Goal: Task Accomplishment & Management: Manage account settings

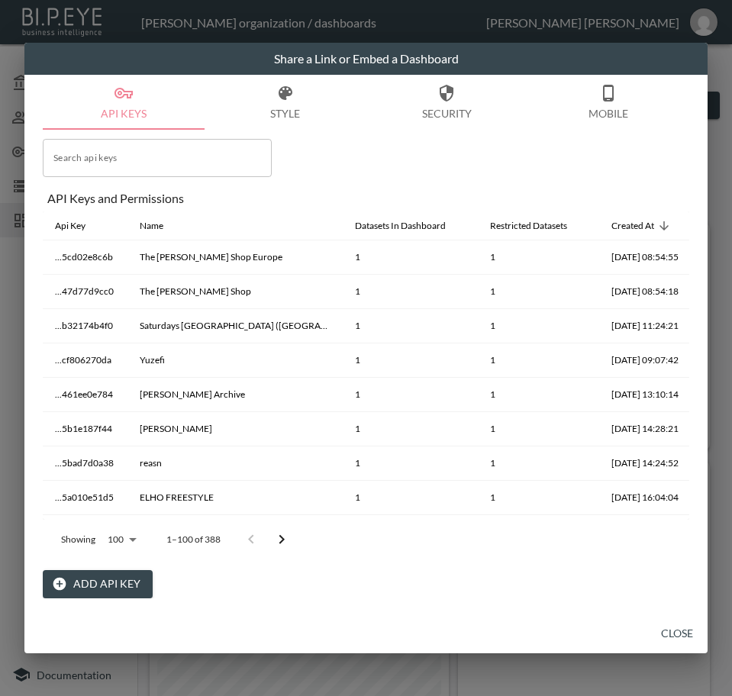
click at [676, 627] on button "Close" at bounding box center [677, 634] width 49 height 28
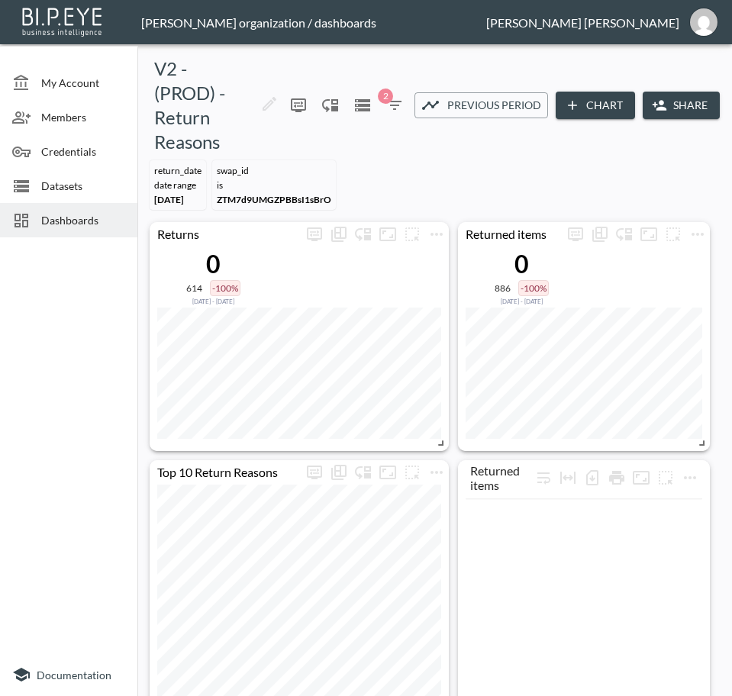
click at [72, 221] on span "Dashboards" at bounding box center [83, 220] width 84 height 16
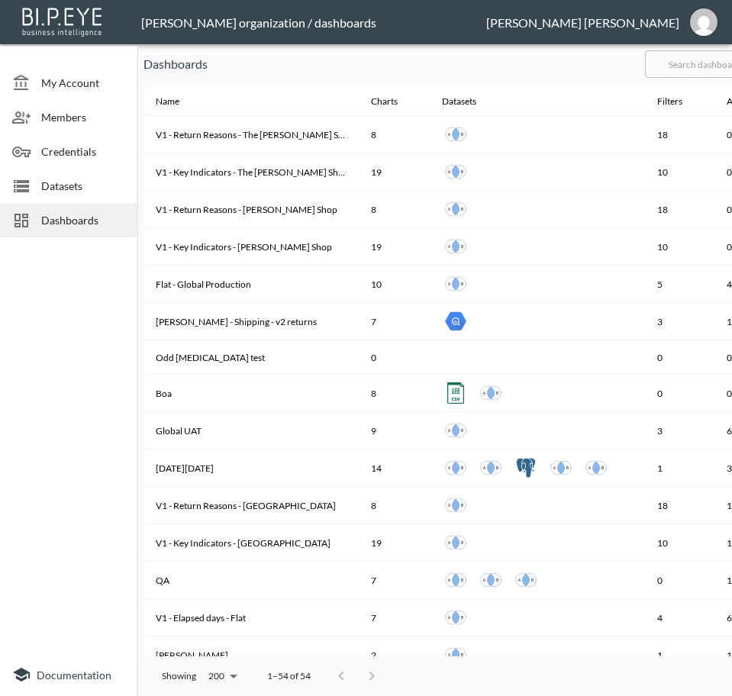
click at [709, 60] on input "text" at bounding box center [707, 64] width 124 height 38
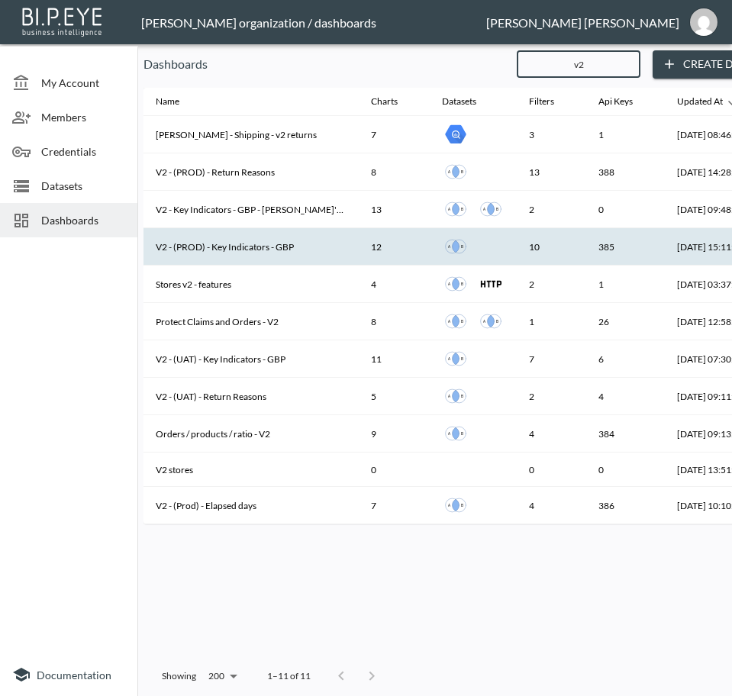
type input "v2"
click at [254, 245] on th "V2 - (PROD) - Key Indicators - GBP" at bounding box center [251, 246] width 215 height 37
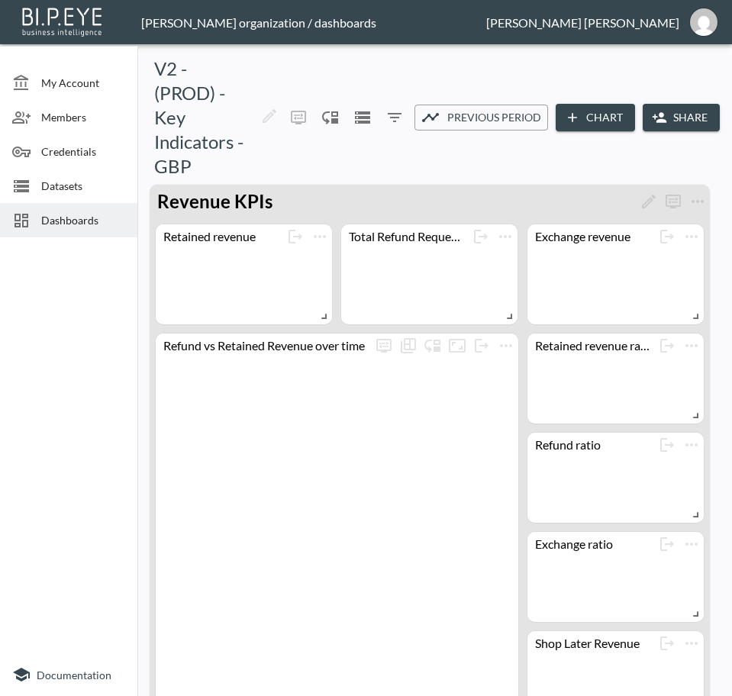
click at [684, 120] on button "Share" at bounding box center [681, 118] width 77 height 28
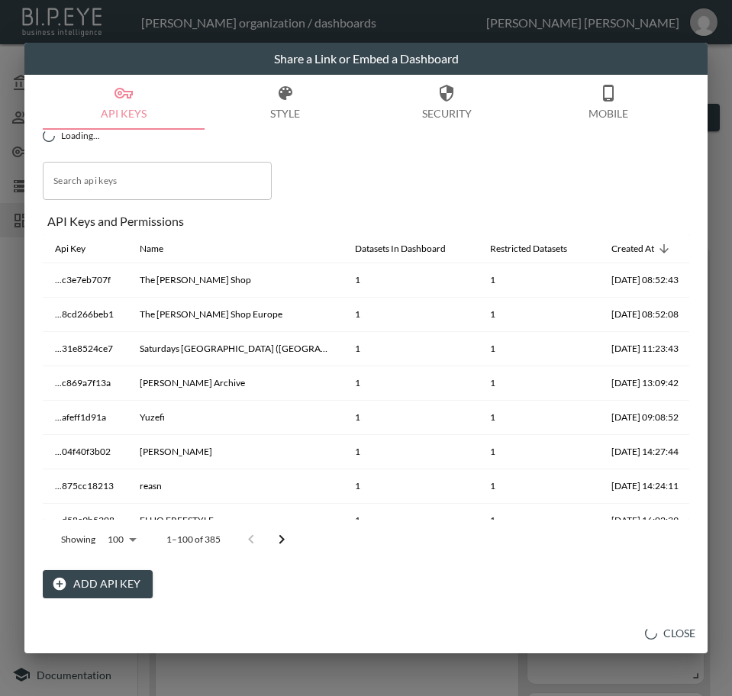
click at [114, 580] on button "Add API Key" at bounding box center [98, 584] width 110 height 28
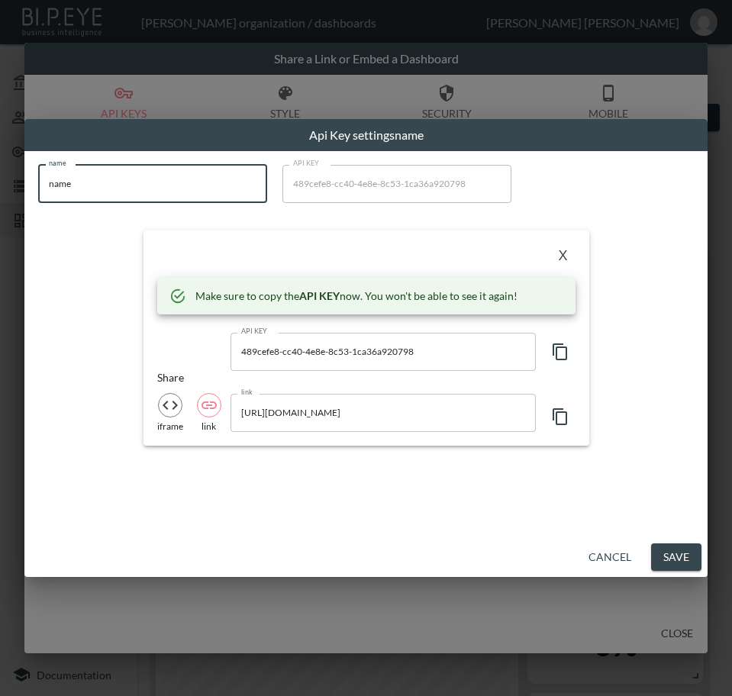
drag, startPoint x: 120, startPoint y: 194, endPoint x: -1, endPoint y: 210, distance: 121.7
click at [0, 210] on html "BI.P.EYE, Interactive Analytics Dashboards - app [PERSON_NAME] organization / d…" at bounding box center [366, 348] width 732 height 696
paste input "Rat & Boa AUS"
type input "Rat & Boa AUS"
click at [554, 354] on icon "button" at bounding box center [560, 352] width 15 height 17
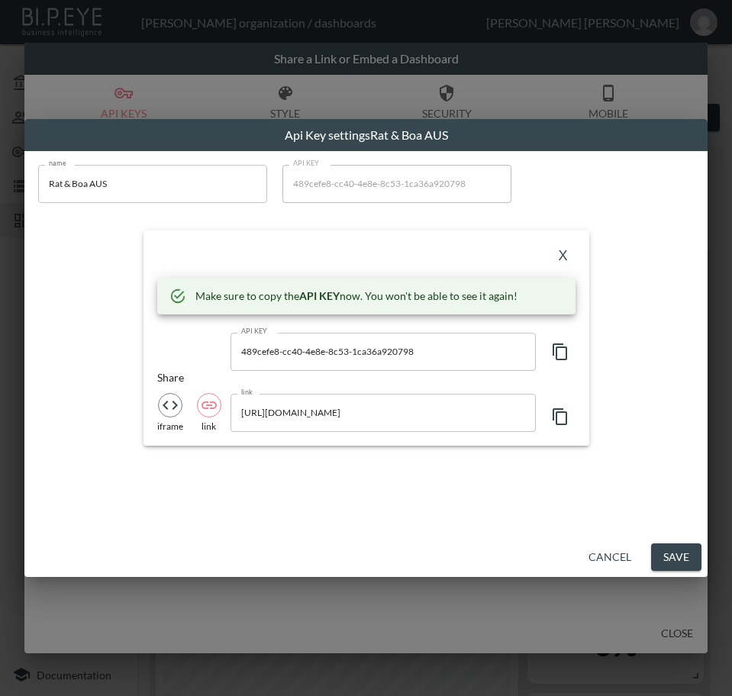
drag, startPoint x: 321, startPoint y: 253, endPoint x: 344, endPoint y: 252, distance: 22.2
click at [321, 252] on div "X" at bounding box center [366, 256] width 418 height 24
click at [561, 253] on button "X" at bounding box center [563, 256] width 24 height 24
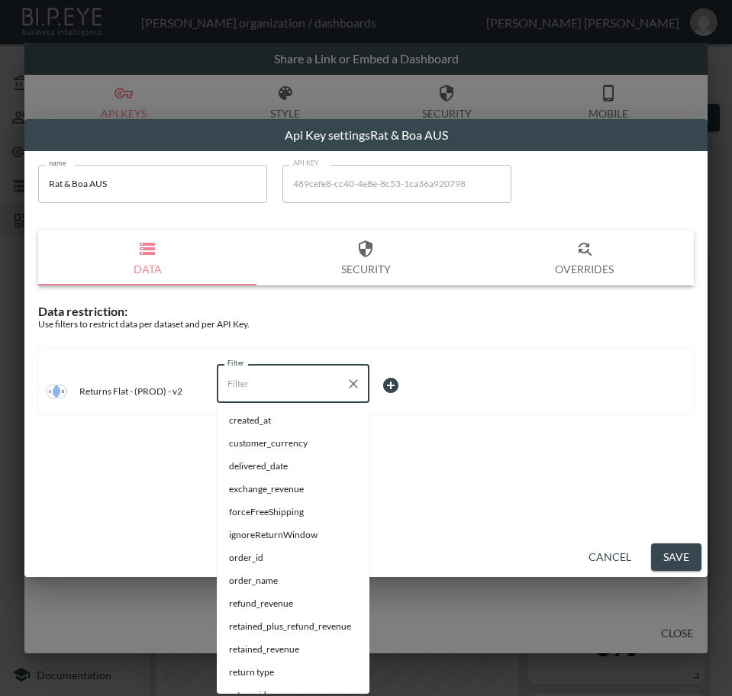
click at [301, 379] on input "Filter" at bounding box center [282, 384] width 116 height 24
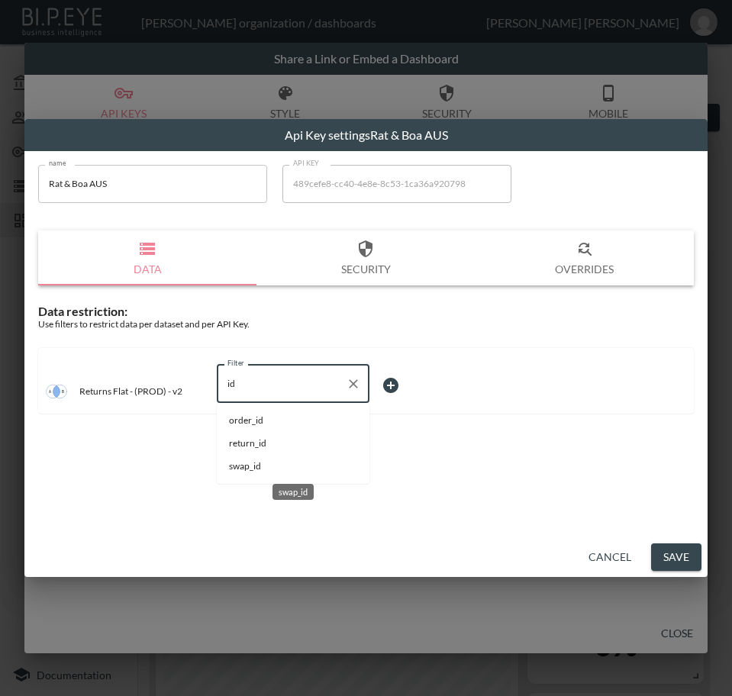
click at [253, 470] on span "swap_id" at bounding box center [293, 467] width 128 height 14
type input "swap_id"
click at [423, 383] on body "BI.P.EYE, Interactive Analytics Dashboards - app [PERSON_NAME] organization / d…" at bounding box center [366, 348] width 732 height 696
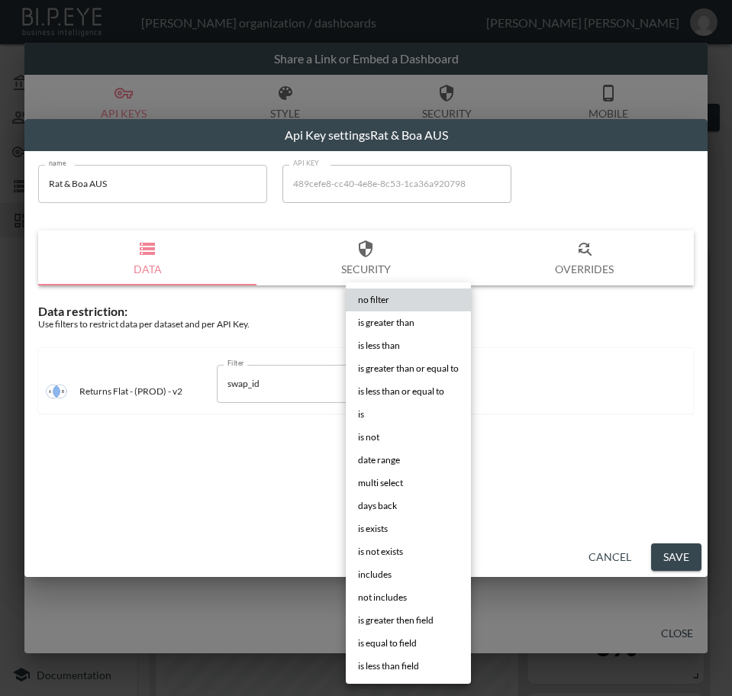
click at [358, 416] on span "is" at bounding box center [361, 415] width 6 height 14
type input "is"
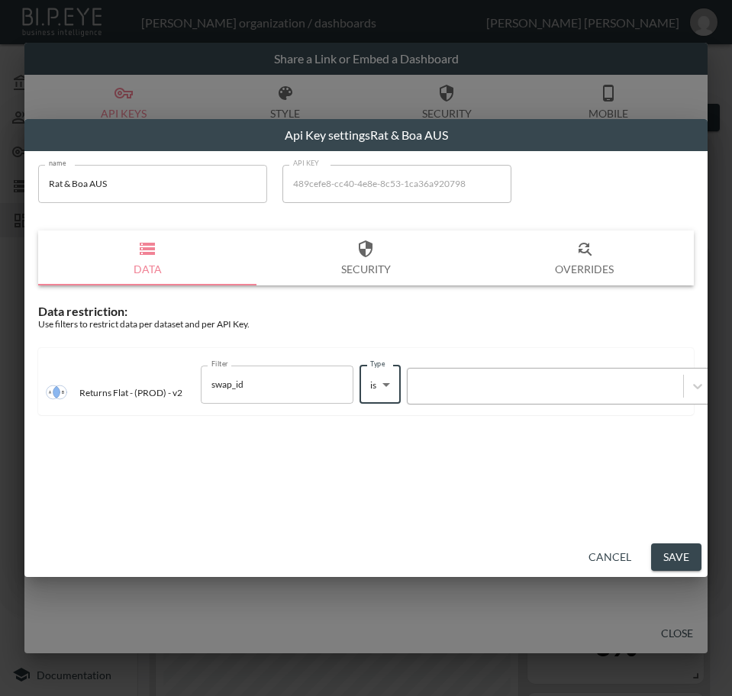
click at [483, 386] on div at bounding box center [545, 386] width 260 height 15
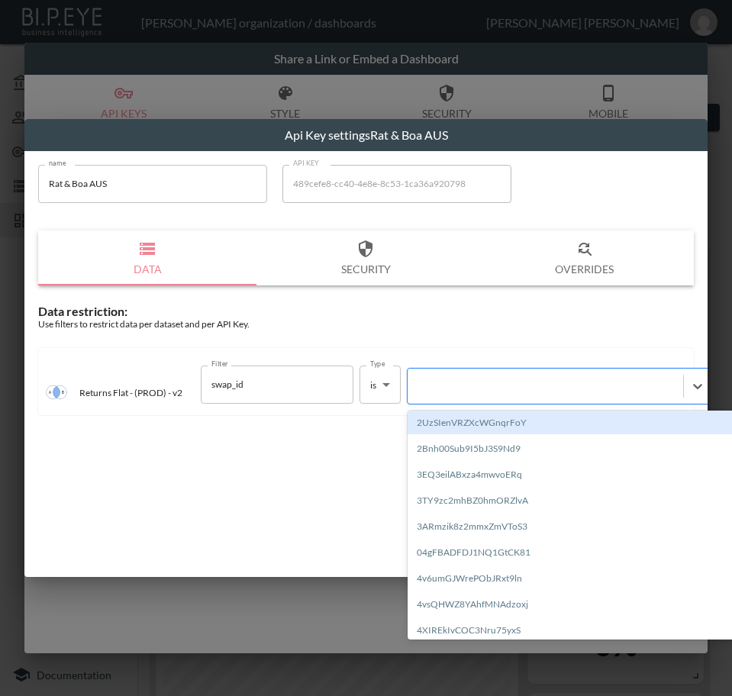
paste input "hOM9WJIypBGFLxR68kEz"
type input "hOM9WJIypBGFLxR68kEz"
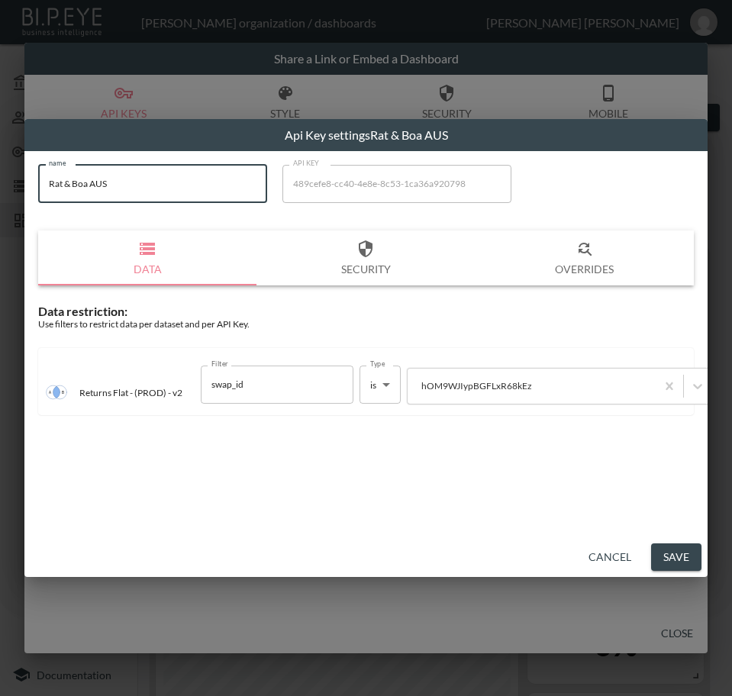
drag, startPoint x: 166, startPoint y: 193, endPoint x: -1, endPoint y: 210, distance: 168.1
click at [0, 210] on html "BI.P.EYE, Interactive Analytics Dashboards - app [PERSON_NAME] organization / d…" at bounding box center [366, 348] width 732 height 696
click at [673, 556] on button "Save" at bounding box center [676, 558] width 50 height 28
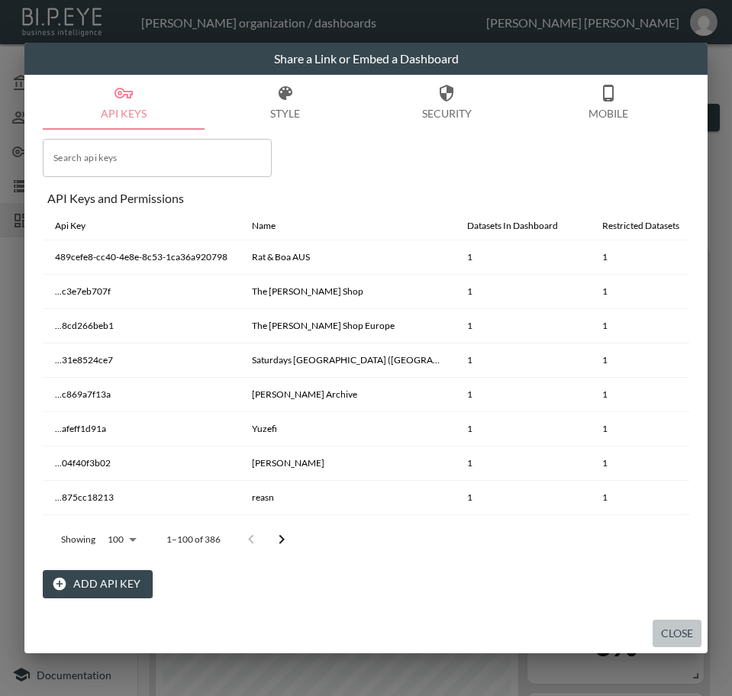
click at [682, 631] on button "Close" at bounding box center [677, 634] width 49 height 28
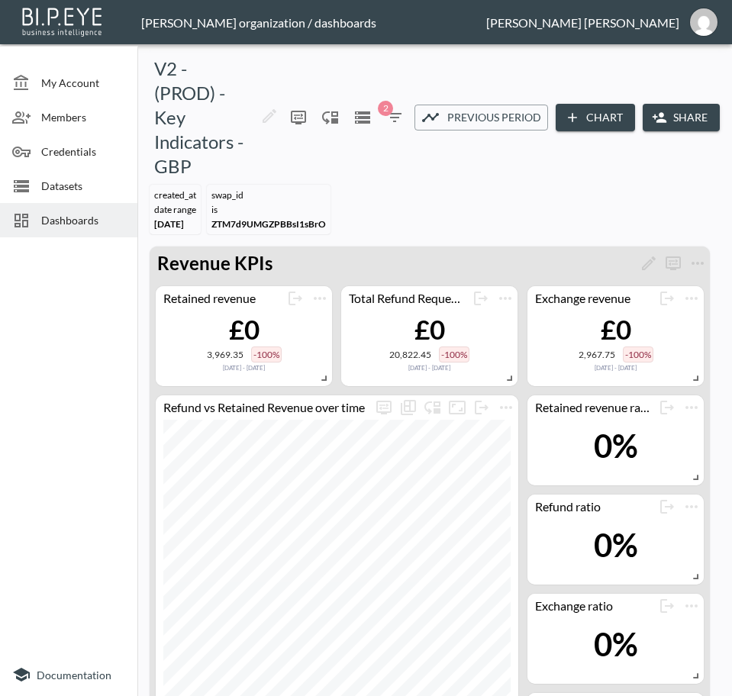
click at [55, 217] on span "Dashboards" at bounding box center [83, 220] width 84 height 16
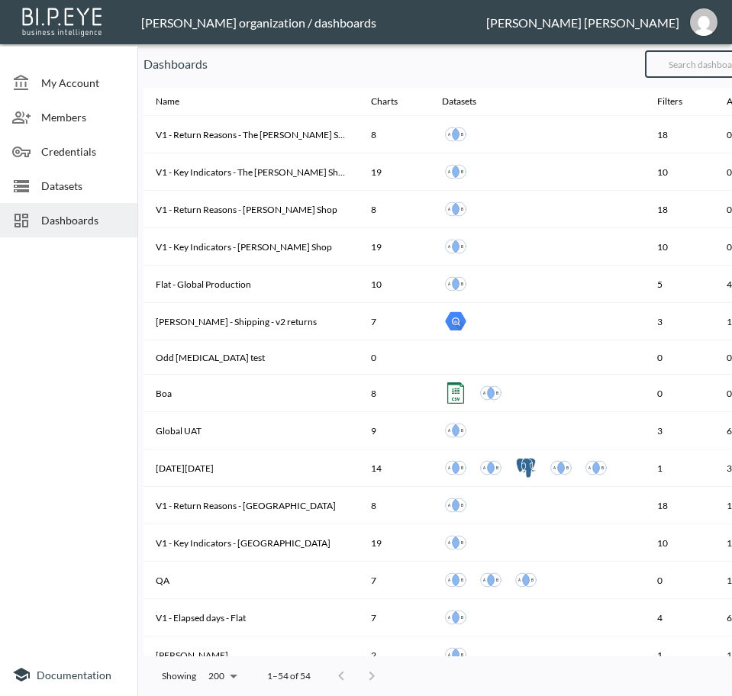
click at [699, 60] on input "text" at bounding box center [707, 64] width 124 height 38
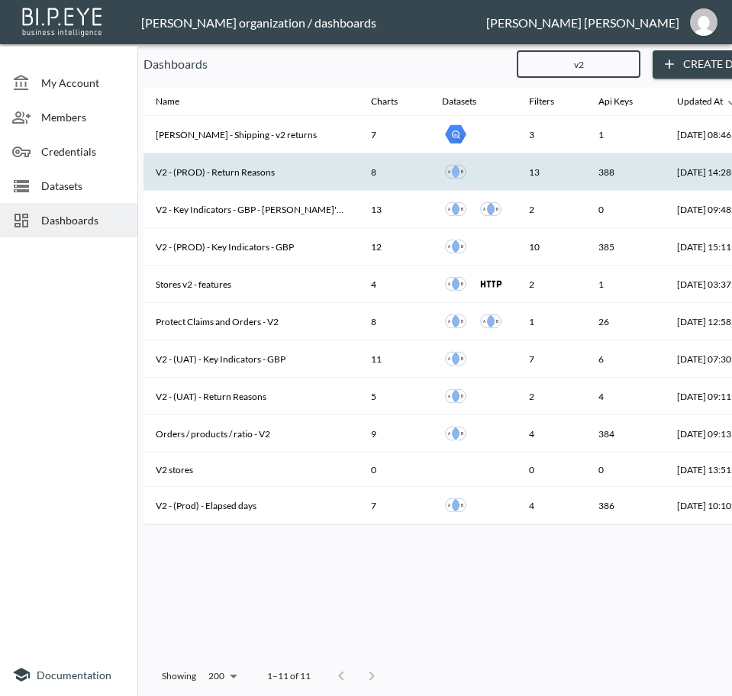
type input "v2"
click at [254, 176] on th "V2 - (PROD) - Return Reasons" at bounding box center [251, 171] width 215 height 37
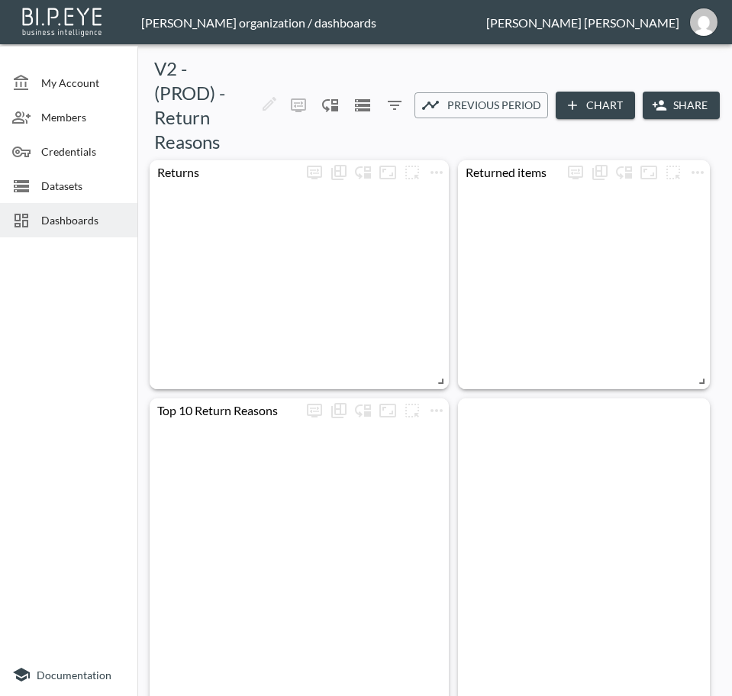
click at [689, 100] on button "Share" at bounding box center [681, 106] width 77 height 28
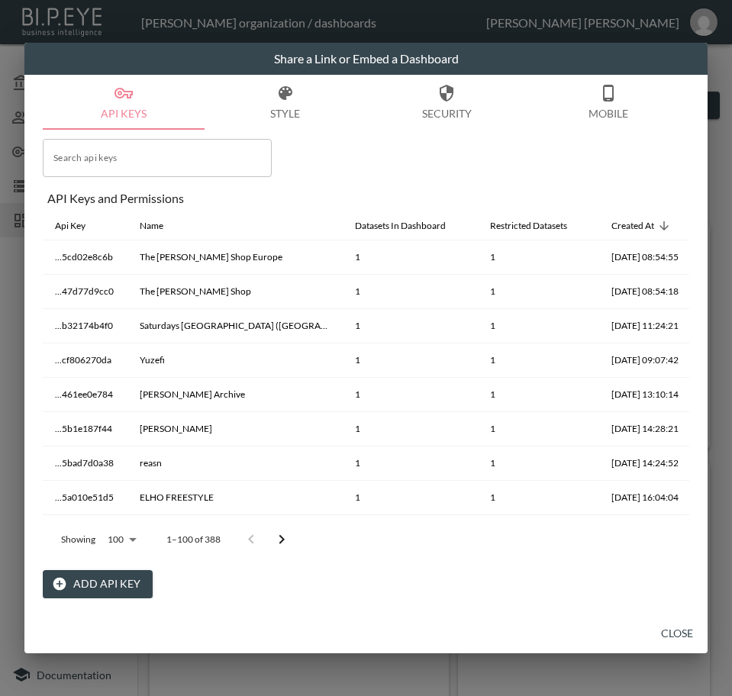
click at [111, 585] on button "Add API Key" at bounding box center [98, 584] width 110 height 28
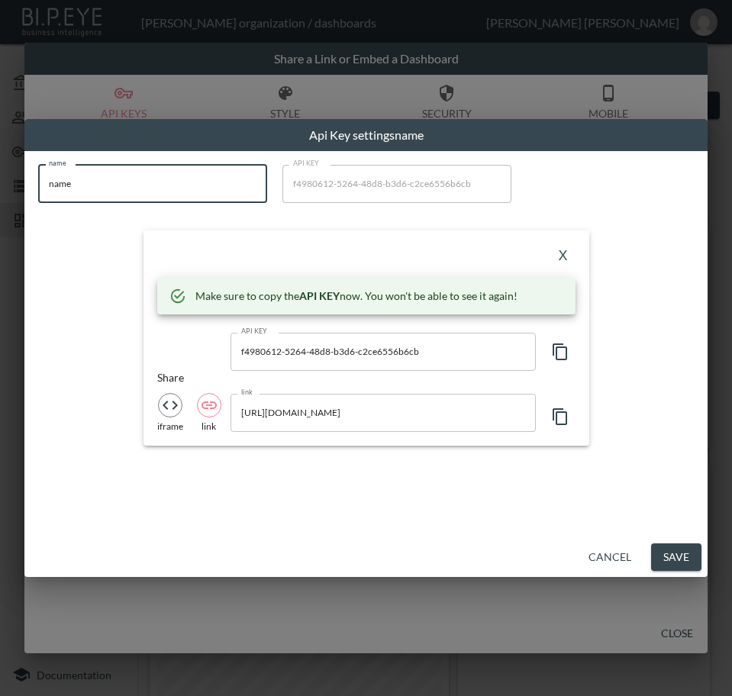
drag, startPoint x: 147, startPoint y: 185, endPoint x: -1, endPoint y: 197, distance: 147.9
click at [0, 197] on html "BI.P.EYE, Interactive Analytics Dashboards - app [PERSON_NAME] organization / d…" at bounding box center [366, 348] width 732 height 696
paste input "Rat & Boa AUS"
type input "Rat & Boa AUS"
click at [558, 349] on icon "button" at bounding box center [560, 352] width 18 height 18
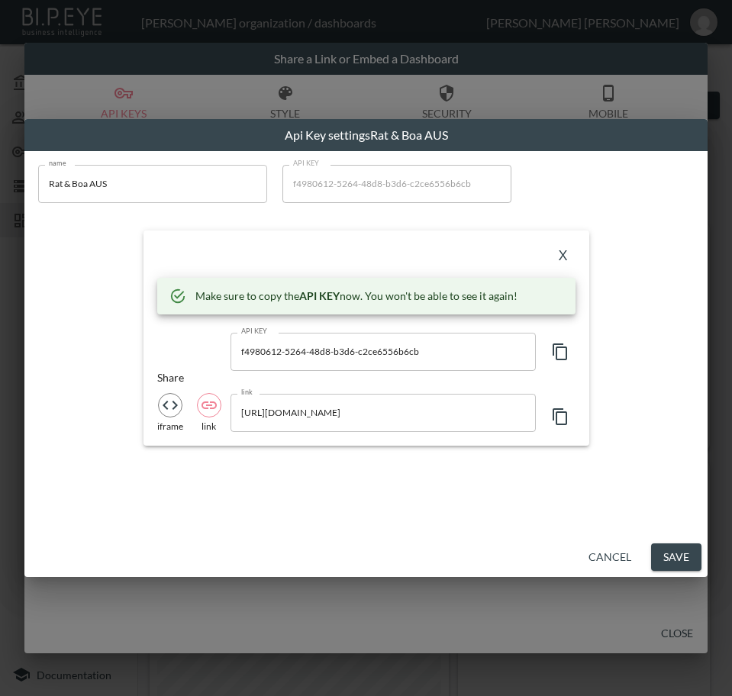
click at [376, 257] on div "X" at bounding box center [366, 256] width 418 height 24
click at [566, 249] on button "X" at bounding box center [563, 256] width 24 height 24
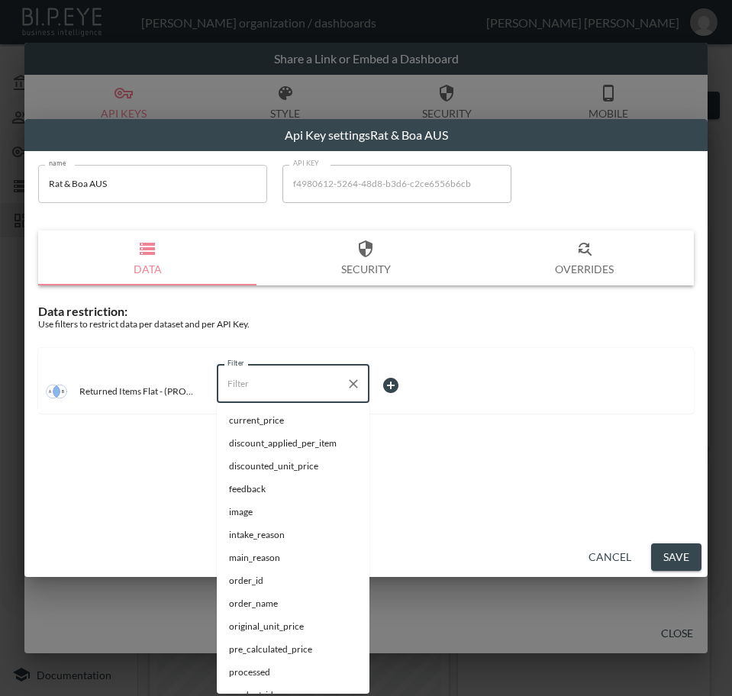
click at [291, 382] on input "Filter" at bounding box center [282, 384] width 116 height 24
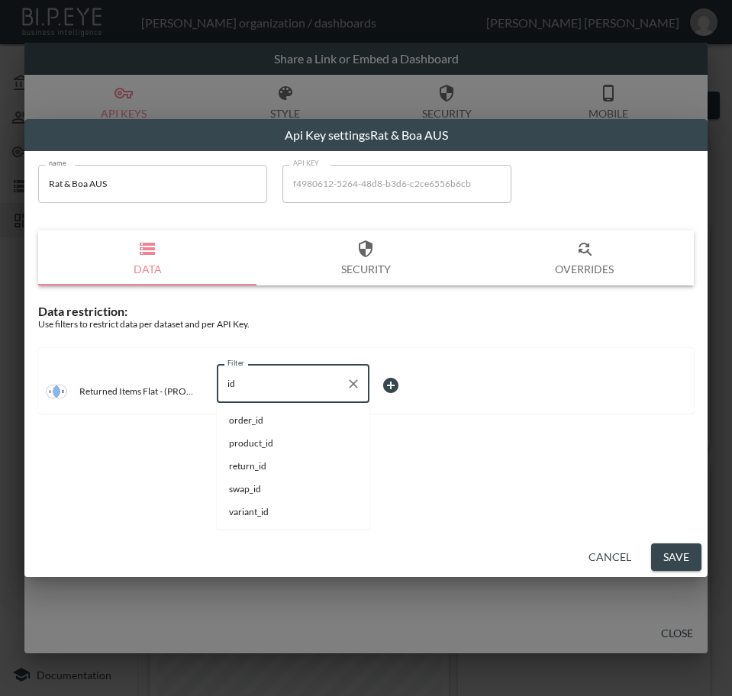
click at [258, 480] on li "swap_id" at bounding box center [293, 489] width 153 height 23
type input "swap_id"
click at [398, 385] on body "BI.P.EYE, Interactive Analytics Dashboards - app [PERSON_NAME] organization / d…" at bounding box center [366, 348] width 732 height 696
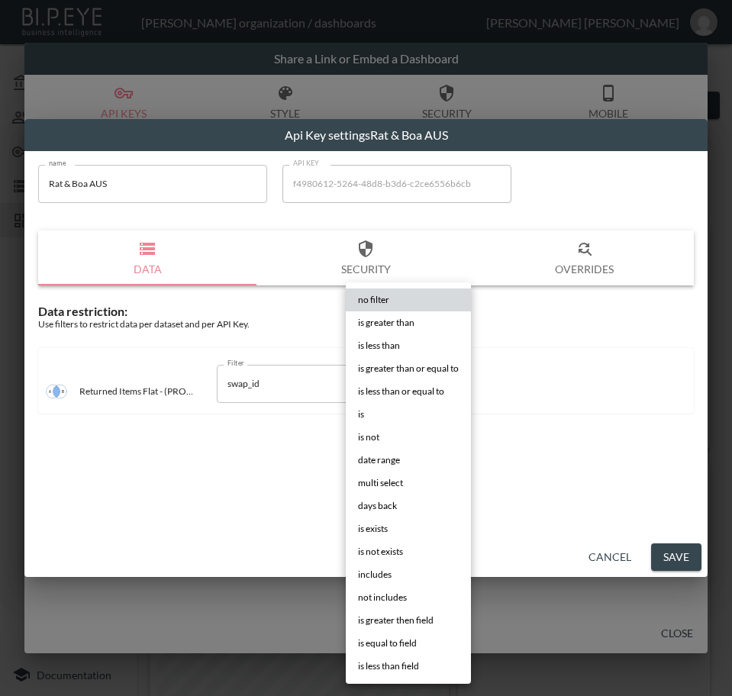
click at [375, 411] on li "is" at bounding box center [408, 414] width 125 height 23
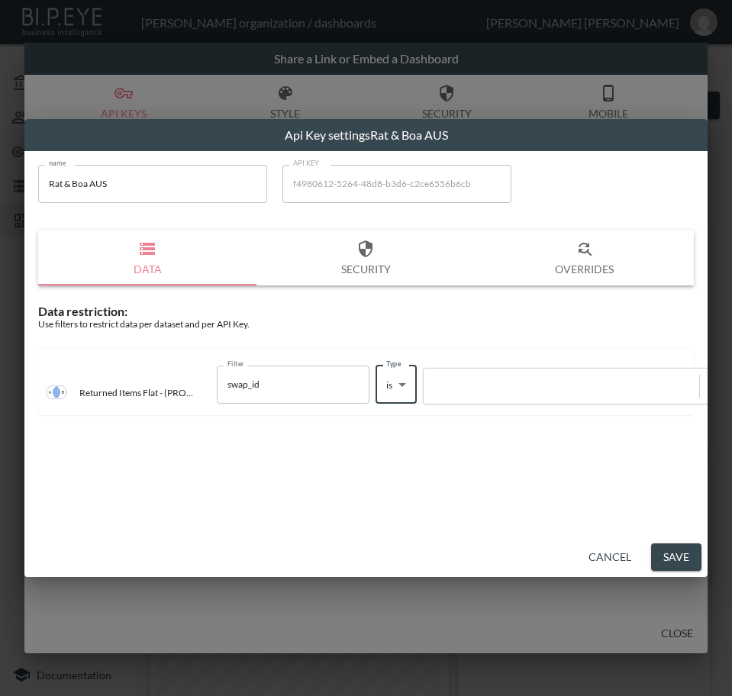
type input "is"
click at [524, 382] on div at bounding box center [561, 386] width 260 height 15
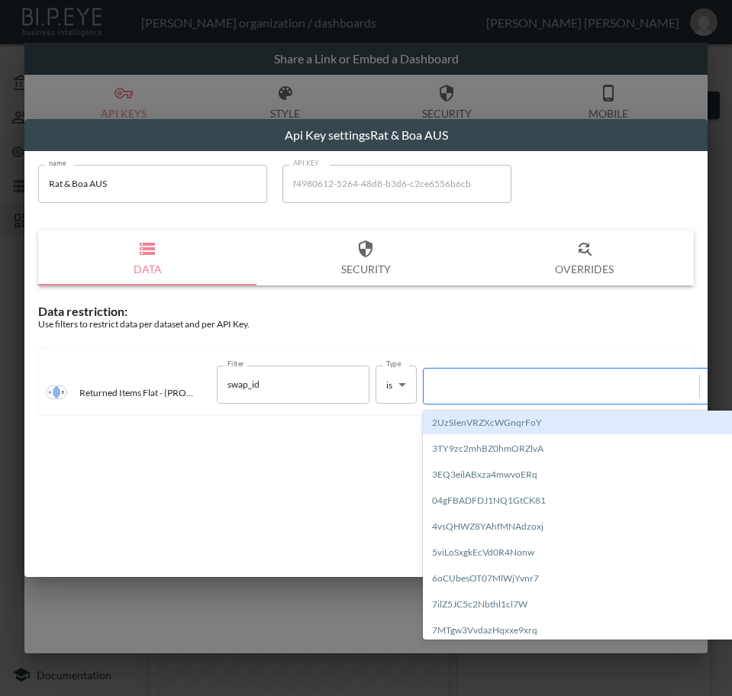
paste input "hOM9WJIypBGFLxR68kEz"
type input "hOM9WJIypBGFLxR68kEz"
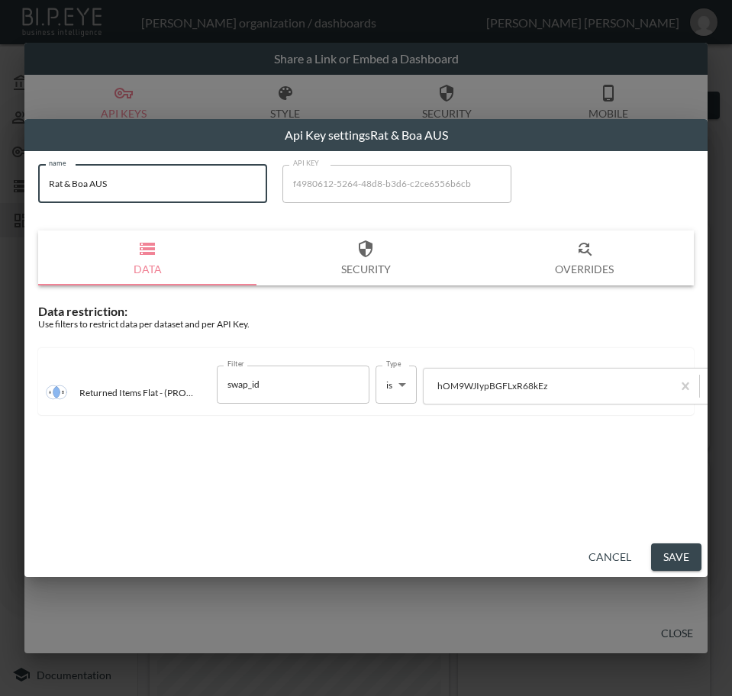
drag, startPoint x: 121, startPoint y: 175, endPoint x: 24, endPoint y: 195, distance: 99.7
click at [24, 195] on div "Api Key settings Rat & Boa AUS name Rat & Boa AUS name API KEY f4980612-5264-48…" at bounding box center [366, 348] width 732 height 696
click at [660, 551] on button "Save" at bounding box center [676, 558] width 50 height 28
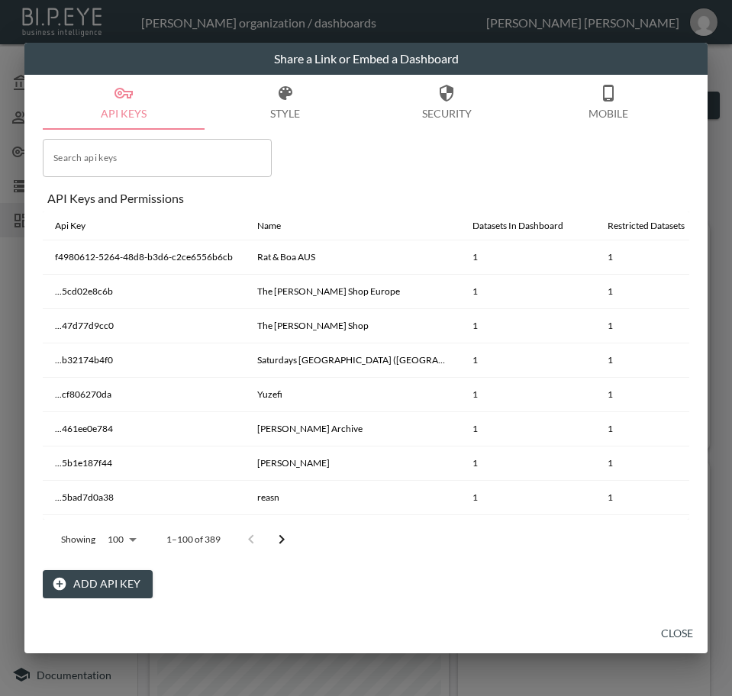
click at [666, 628] on button "Close" at bounding box center [677, 634] width 49 height 28
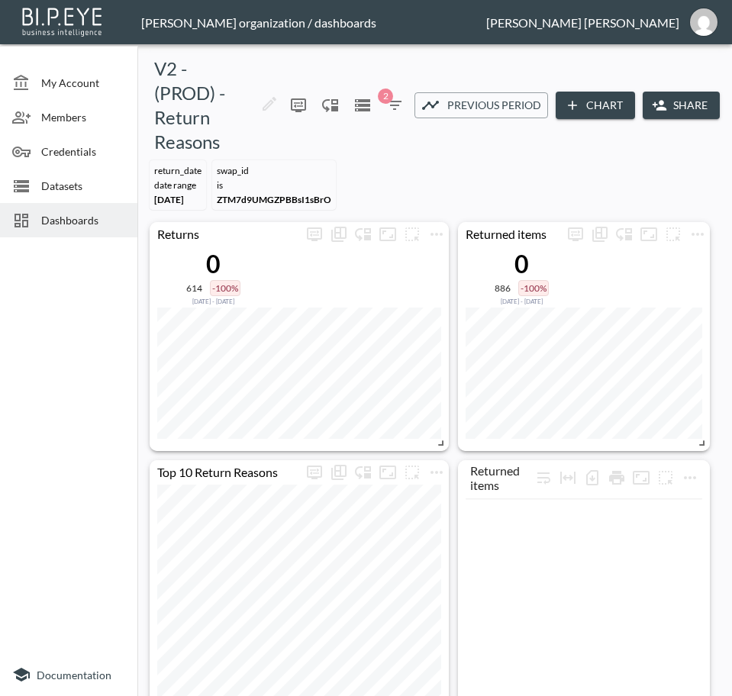
click at [80, 218] on span "Dashboards" at bounding box center [83, 220] width 84 height 16
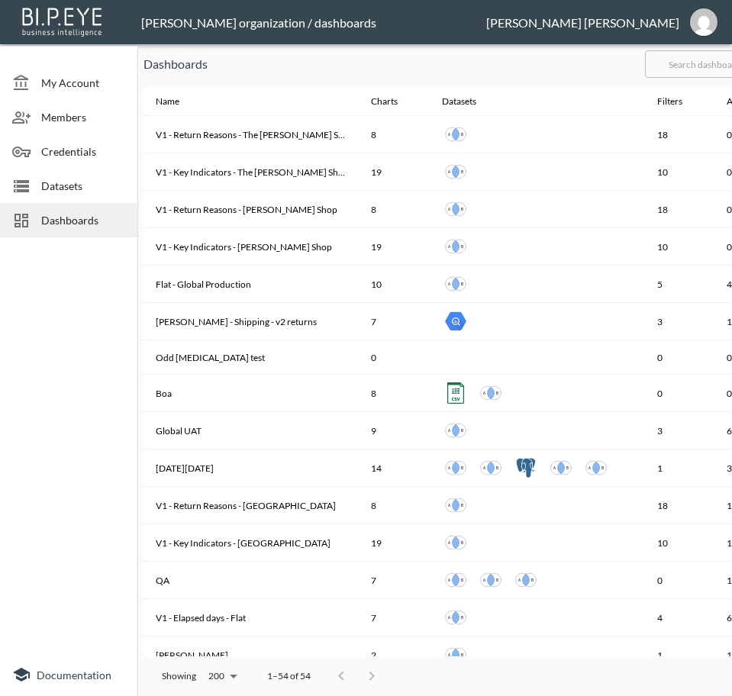
click at [713, 66] on input "text" at bounding box center [707, 64] width 124 height 38
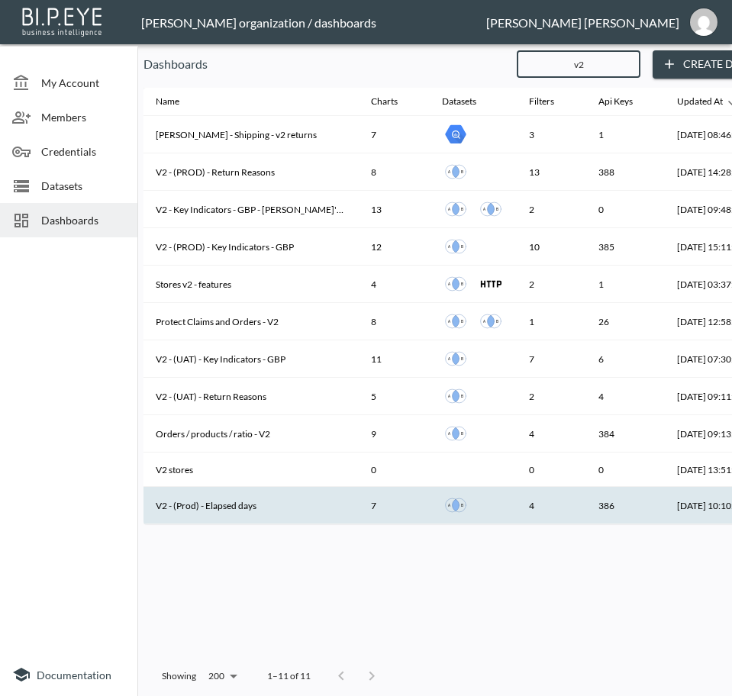
type input "v2"
click at [237, 509] on th "V2 - (Prod) - Elapsed days" at bounding box center [251, 505] width 215 height 37
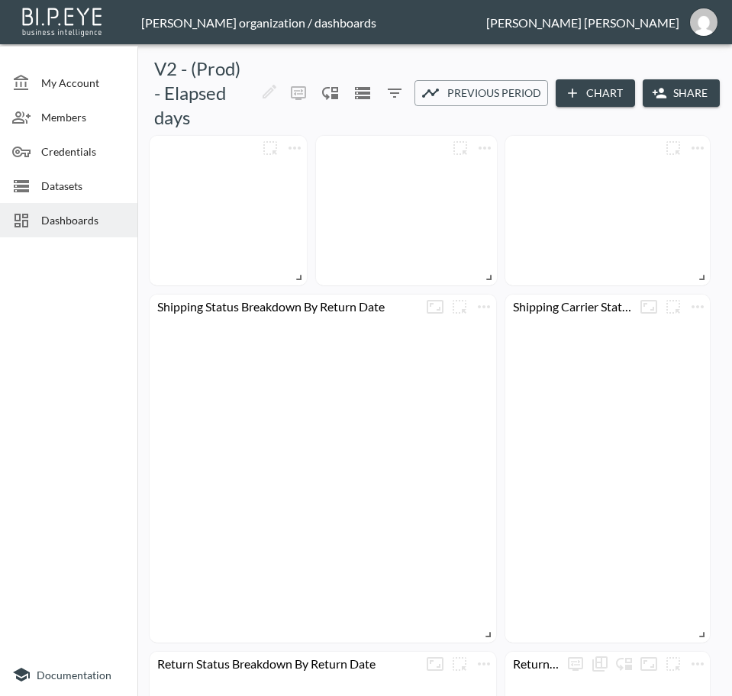
click at [657, 98] on icon "button" at bounding box center [660, 93] width 14 height 10
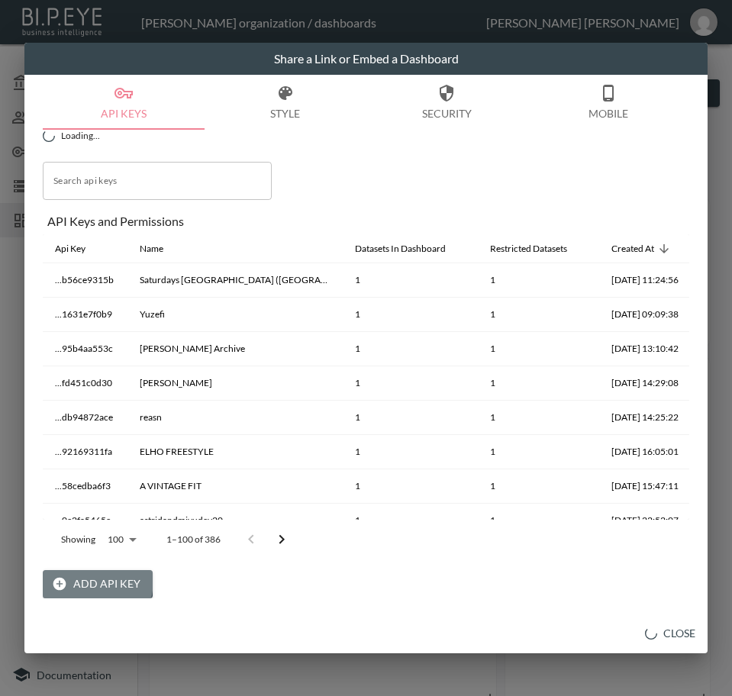
click at [79, 580] on button "Add API Key" at bounding box center [98, 584] width 110 height 28
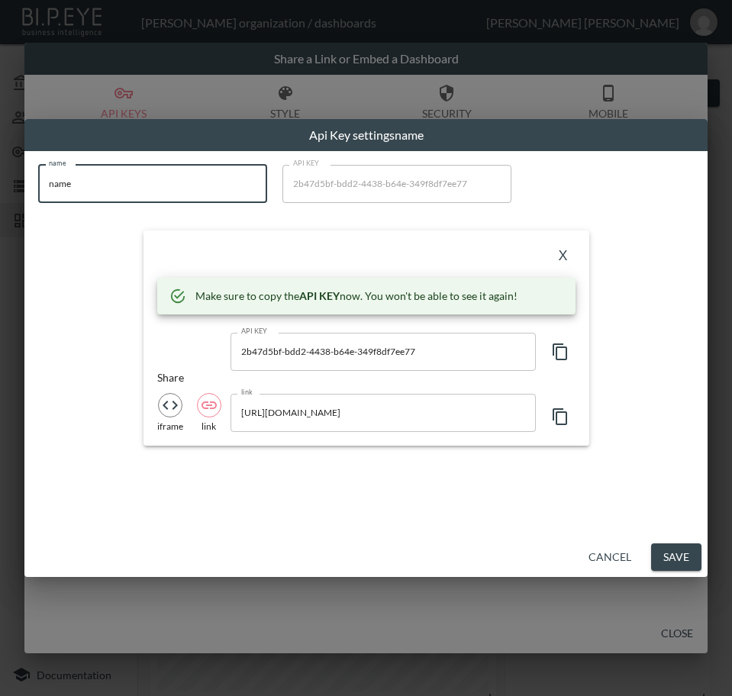
drag, startPoint x: 9, startPoint y: 182, endPoint x: -1, endPoint y: 188, distance: 11.3
click at [0, 188] on html "BI.P.EYE, Interactive Analytics Dashboards - app [PERSON_NAME] organization / d…" at bounding box center [366, 348] width 732 height 696
paste input "Rat & Boa AUS"
type input "Rat & Boa AUS"
click at [554, 354] on icon "button" at bounding box center [560, 352] width 15 height 17
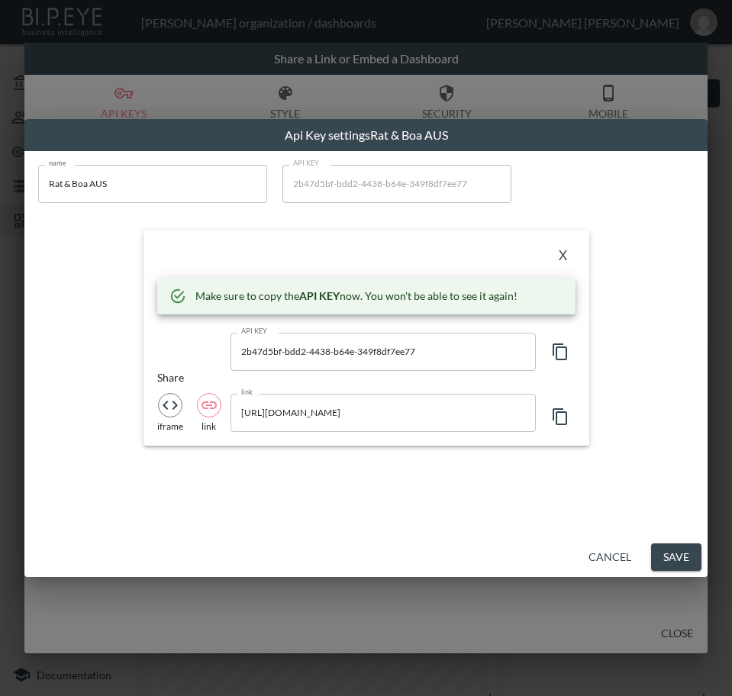
drag, startPoint x: 284, startPoint y: 260, endPoint x: 332, endPoint y: 268, distance: 48.8
click at [283, 260] on div "X" at bounding box center [366, 256] width 418 height 24
click at [563, 256] on button "X" at bounding box center [563, 256] width 24 height 24
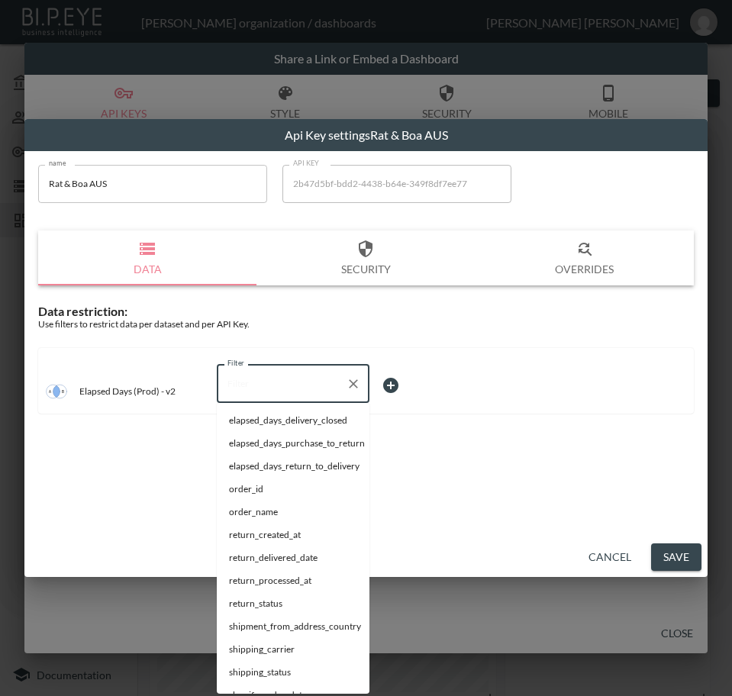
click at [264, 383] on input "Filter" at bounding box center [282, 384] width 116 height 24
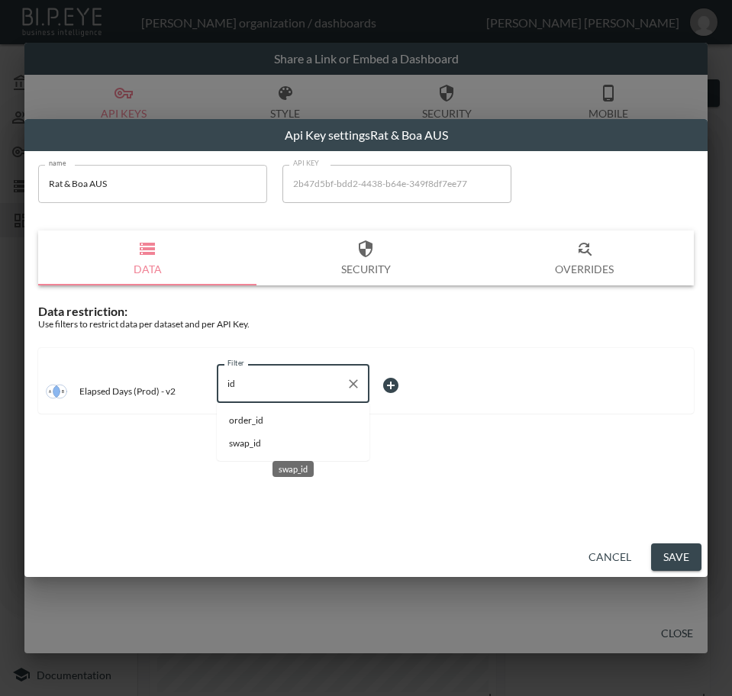
click at [266, 438] on span "swap_id" at bounding box center [293, 444] width 128 height 14
type input "swap_id"
click at [412, 387] on body "BI.P.EYE, Interactive Analytics Dashboards - app [PERSON_NAME] organization / d…" at bounding box center [366, 348] width 732 height 696
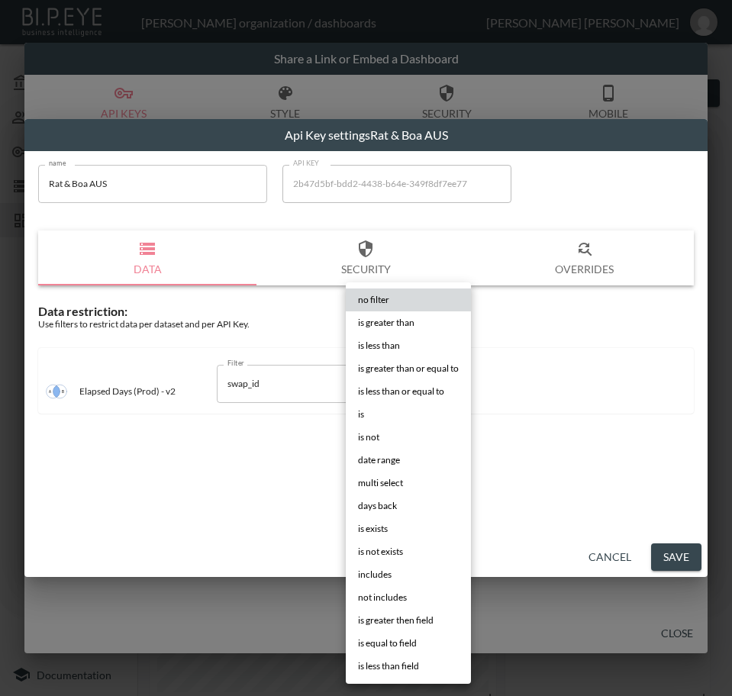
click at [363, 409] on span "is" at bounding box center [361, 415] width 6 height 14
type input "is"
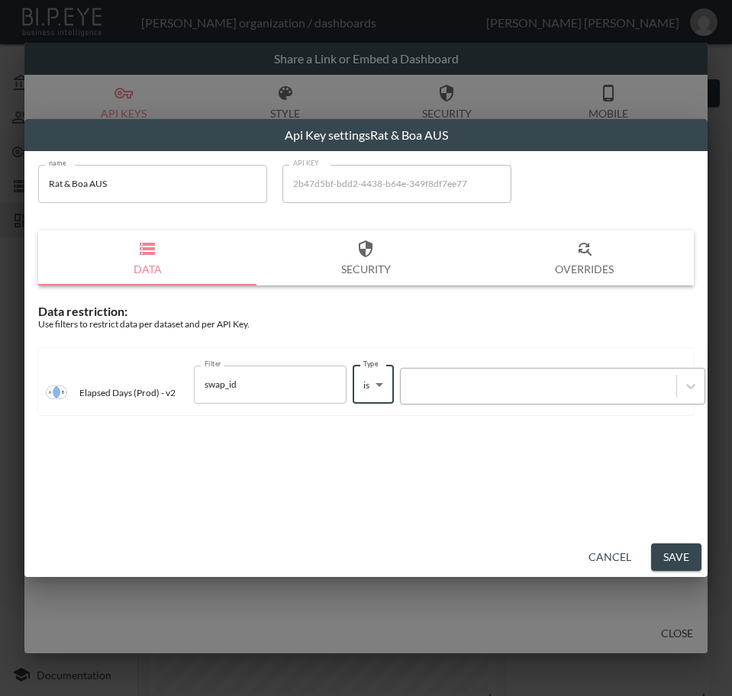
click at [464, 389] on div at bounding box center [538, 386] width 260 height 15
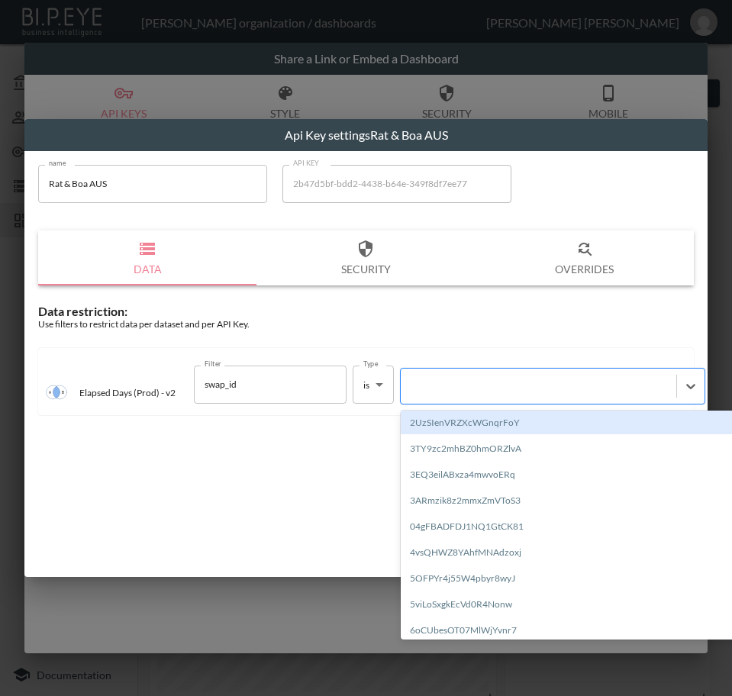
paste input "hOM9WJIypBGFLxR68kEz"
type input "hOM9WJIypBGFLxR68kEz"
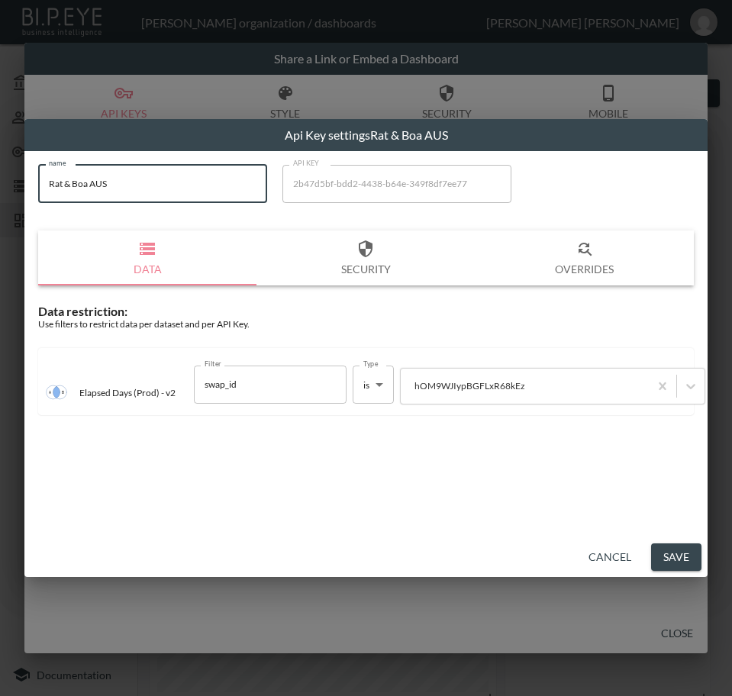
drag, startPoint x: 148, startPoint y: 179, endPoint x: 1, endPoint y: 186, distance: 147.5
click at [1, 186] on div "Api Key settings Rat & Boa AUS name Rat & Boa AUS name API KEY 2b47d5bf-bdd2-44…" at bounding box center [366, 348] width 732 height 696
click at [672, 559] on button "Save" at bounding box center [676, 558] width 50 height 28
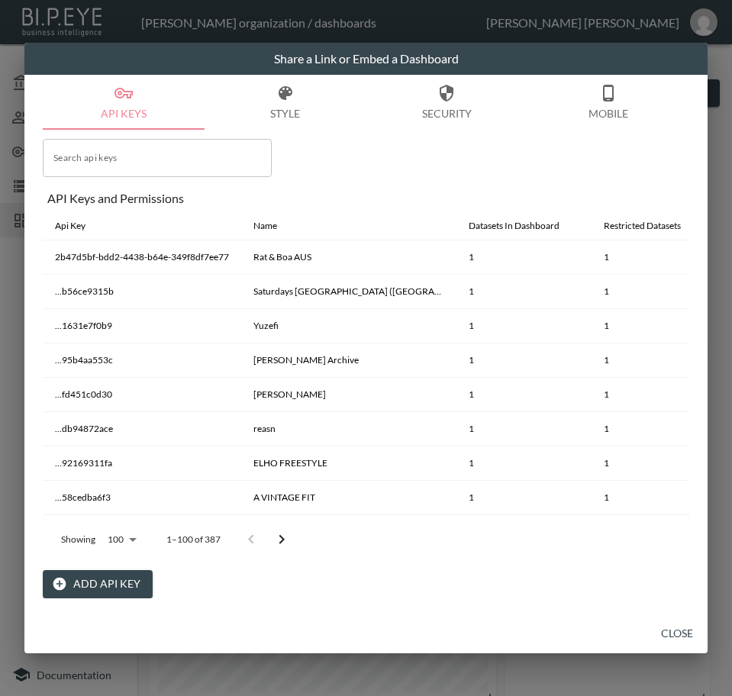
click at [686, 627] on button "Close" at bounding box center [677, 634] width 49 height 28
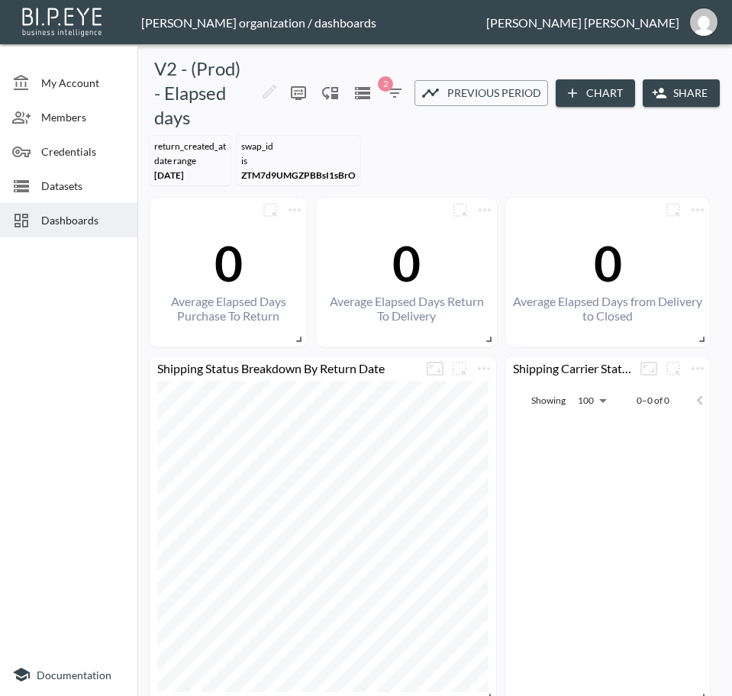
click at [56, 228] on span "Dashboards" at bounding box center [83, 220] width 84 height 16
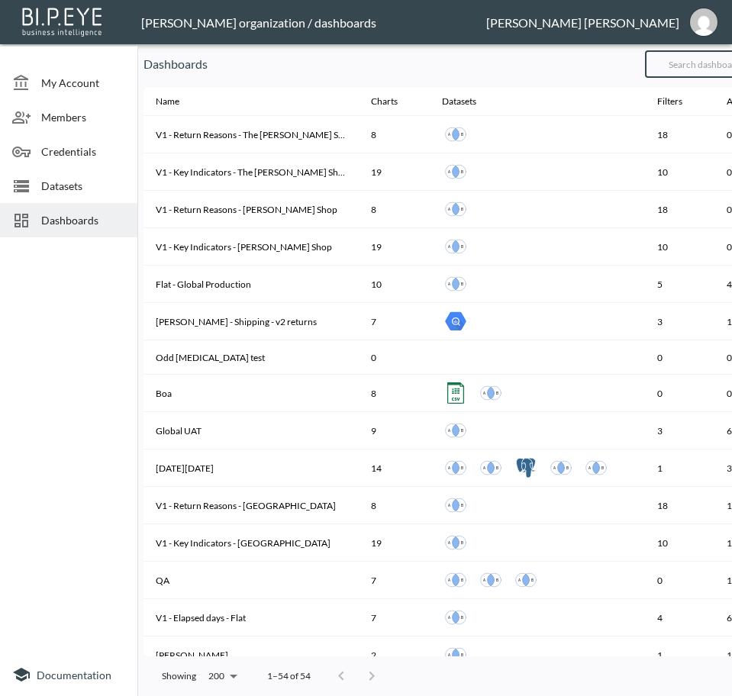
click at [712, 60] on input "text" at bounding box center [707, 64] width 124 height 38
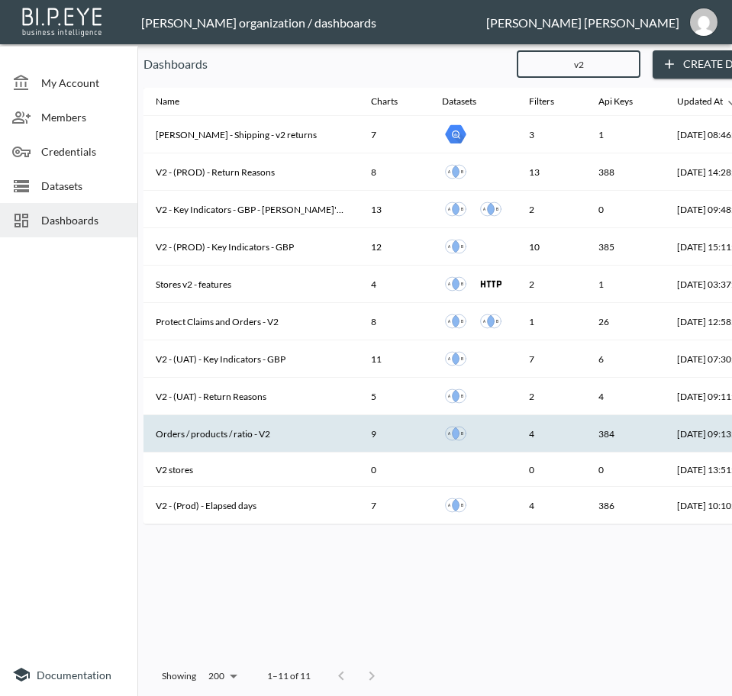
type input "v2"
click at [257, 441] on th "Orders / products / ratio - V2" at bounding box center [251, 433] width 215 height 37
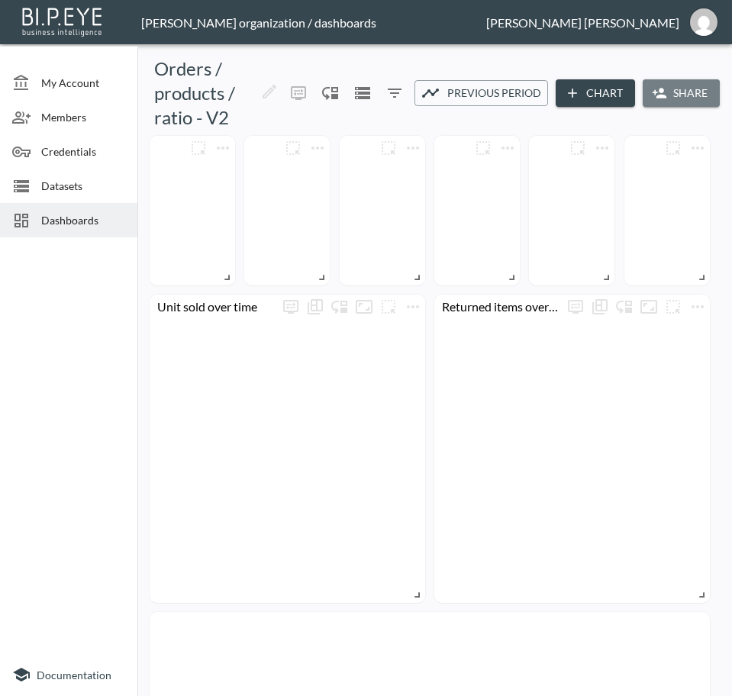
click at [651, 83] on button "Share" at bounding box center [681, 93] width 77 height 28
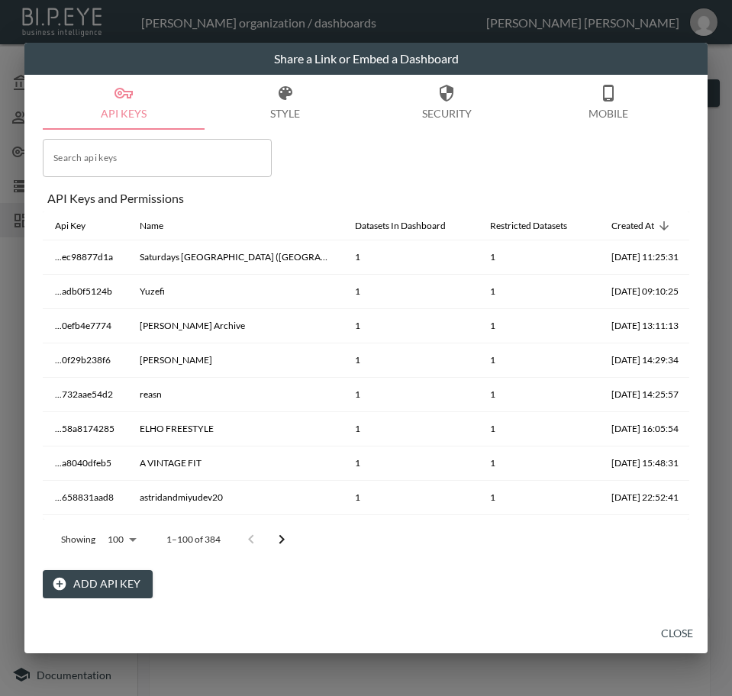
click at [120, 580] on button "Add API Key" at bounding box center [98, 584] width 110 height 28
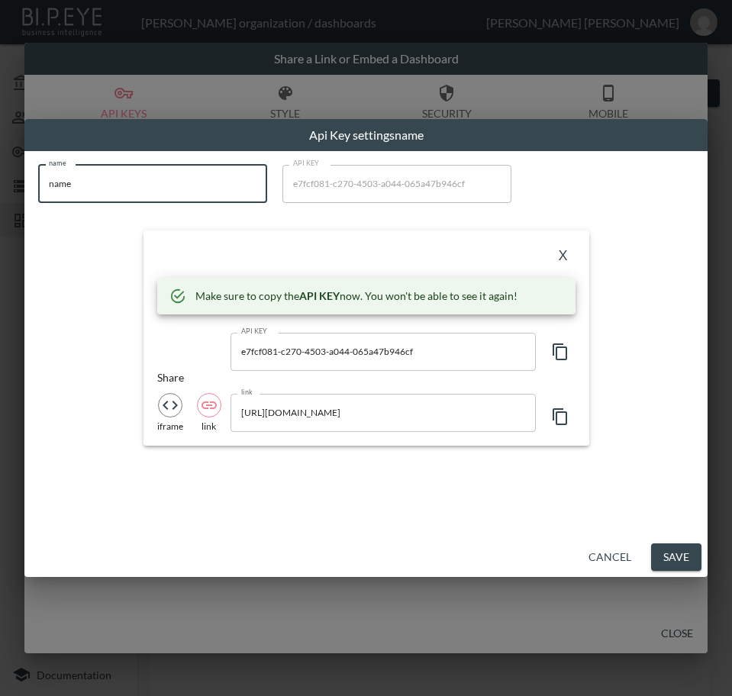
drag, startPoint x: 185, startPoint y: 181, endPoint x: -1, endPoint y: 215, distance: 188.6
click at [0, 215] on html "BI.P.EYE, Interactive Analytics Dashboards - app [PERSON_NAME] organization / d…" at bounding box center [366, 348] width 732 height 696
paste input "Rat & Boa AUS"
type input "Rat & Boa AUS"
click at [563, 352] on icon "button" at bounding box center [560, 352] width 18 height 18
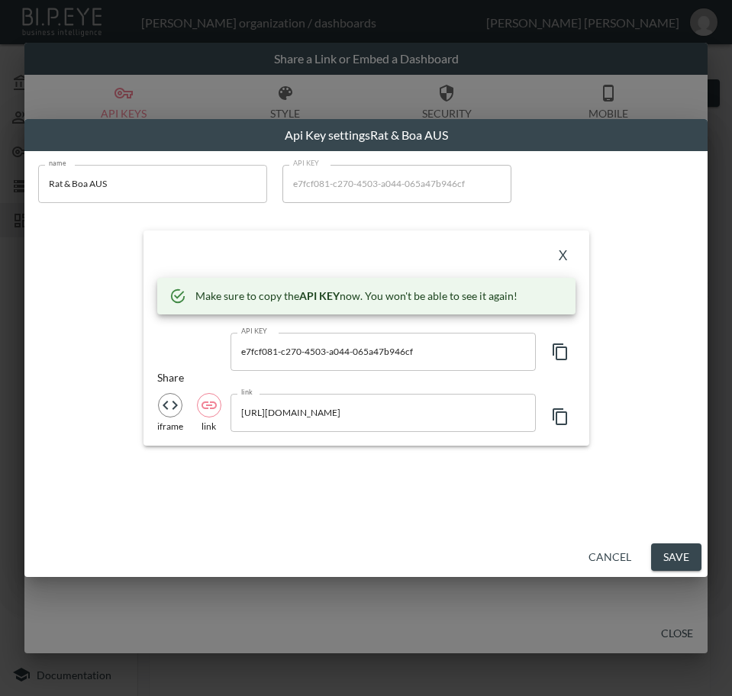
drag, startPoint x: 253, startPoint y: 457, endPoint x: 264, endPoint y: 461, distance: 12.1
click at [253, 457] on div "name Rat & Boa AUS name API KEY e7fcf081-c270-4503-a044-065a47b946cf API KEY X …" at bounding box center [365, 344] width 683 height 386
click at [558, 261] on button "X" at bounding box center [563, 256] width 24 height 24
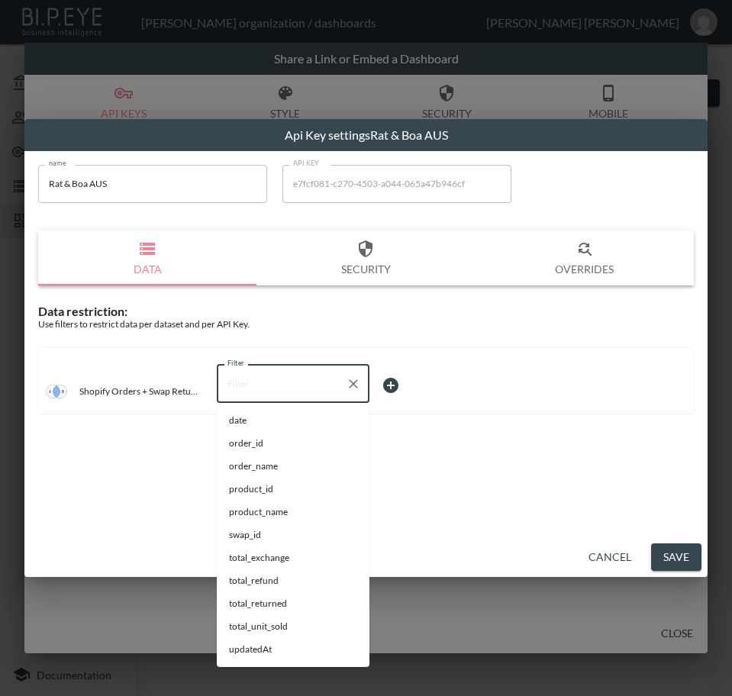
click at [283, 393] on input "Filter" at bounding box center [282, 384] width 116 height 24
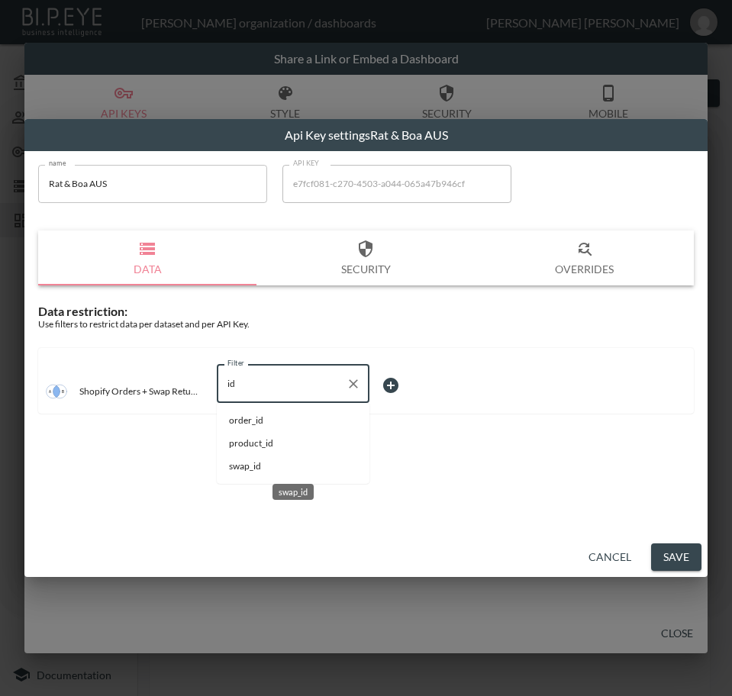
click at [246, 460] on span "swap_id" at bounding box center [293, 467] width 128 height 14
type input "swap_id"
click at [384, 385] on body "BI.P.EYE, Interactive Analytics Dashboards - app [PERSON_NAME] organization / d…" at bounding box center [366, 348] width 732 height 696
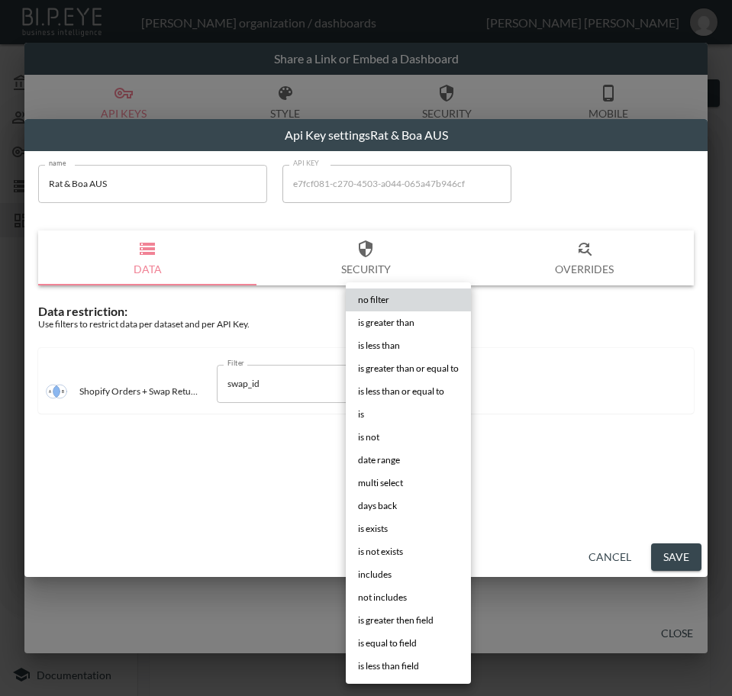
click at [404, 418] on li "is" at bounding box center [408, 414] width 125 height 23
type input "is"
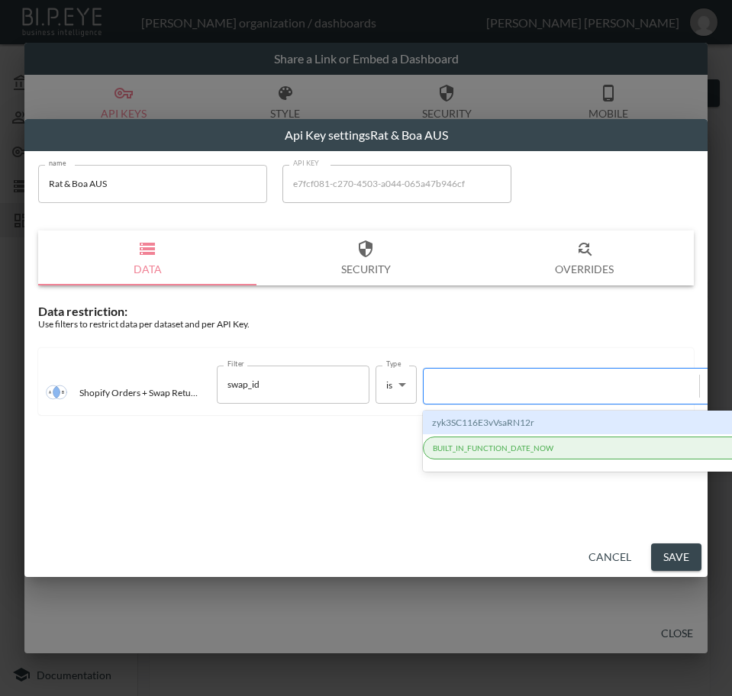
click at [470, 376] on div at bounding box center [562, 386] width 276 height 21
paste input "hOM9WJIypBGFLxR68kEz"
type input "hOM9WJIypBGFLxR68kEz"
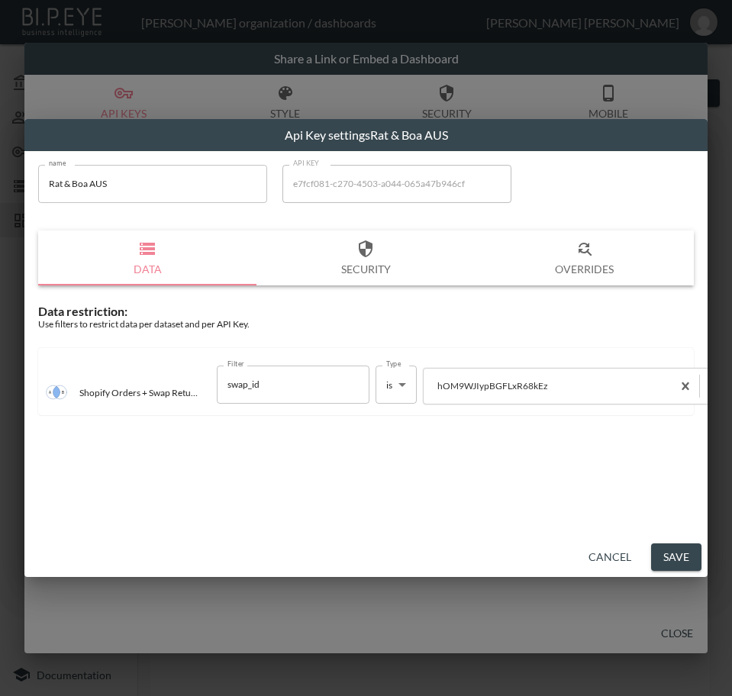
click at [674, 547] on button "Save" at bounding box center [676, 558] width 50 height 28
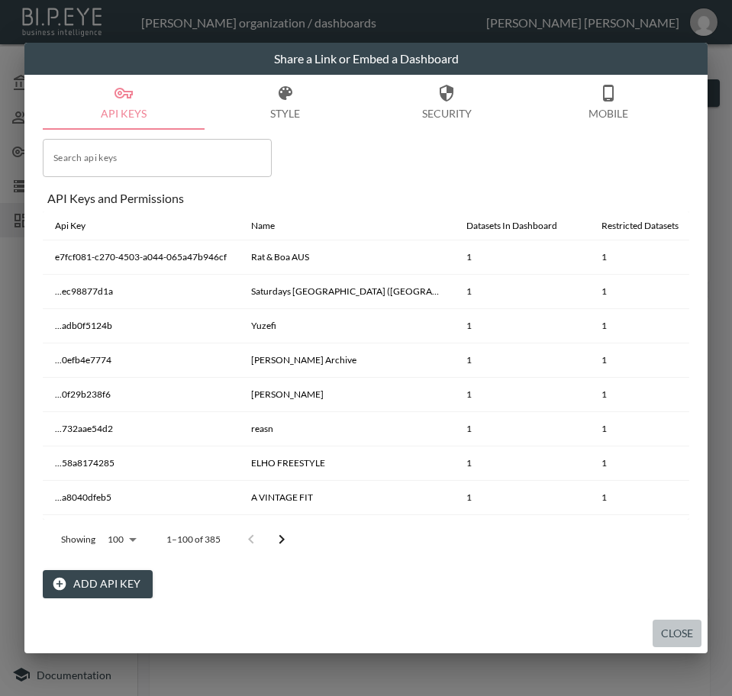
click at [667, 640] on button "Close" at bounding box center [677, 634] width 49 height 28
